Goal: Find specific page/section

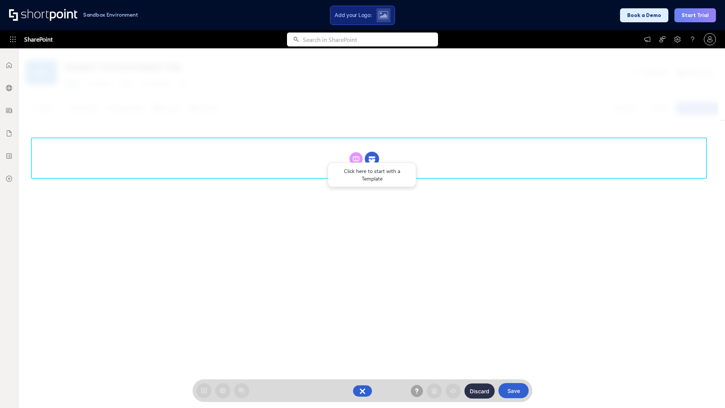
click at [372, 158] on circle at bounding box center [372, 159] width 14 height 14
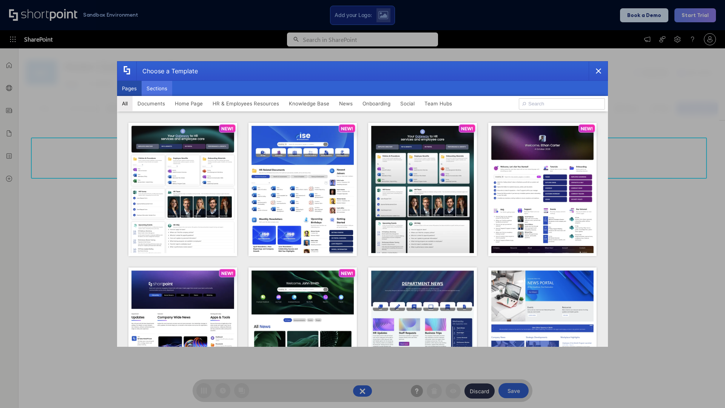
click at [157, 88] on button "Sections" at bounding box center [157, 88] width 31 height 15
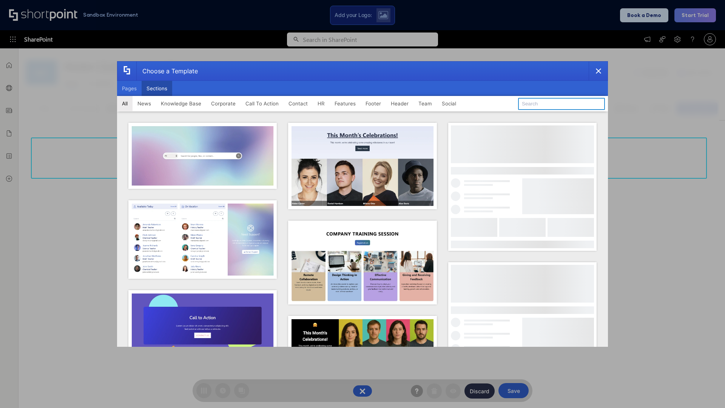
type input "Social News"
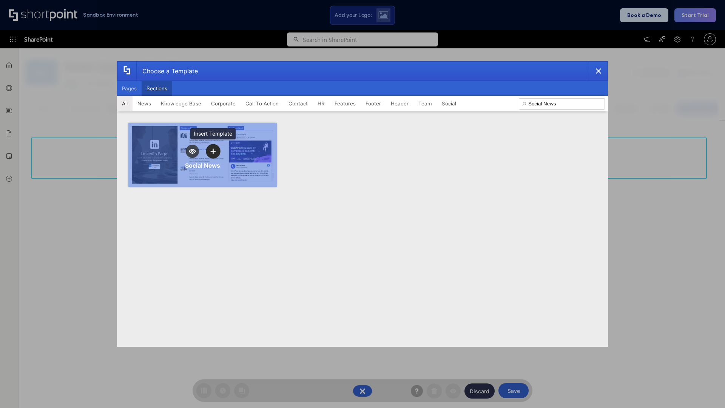
click at [213, 151] on icon "template selector" at bounding box center [212, 150] width 5 height 5
